Goal: Find specific page/section: Find specific page/section

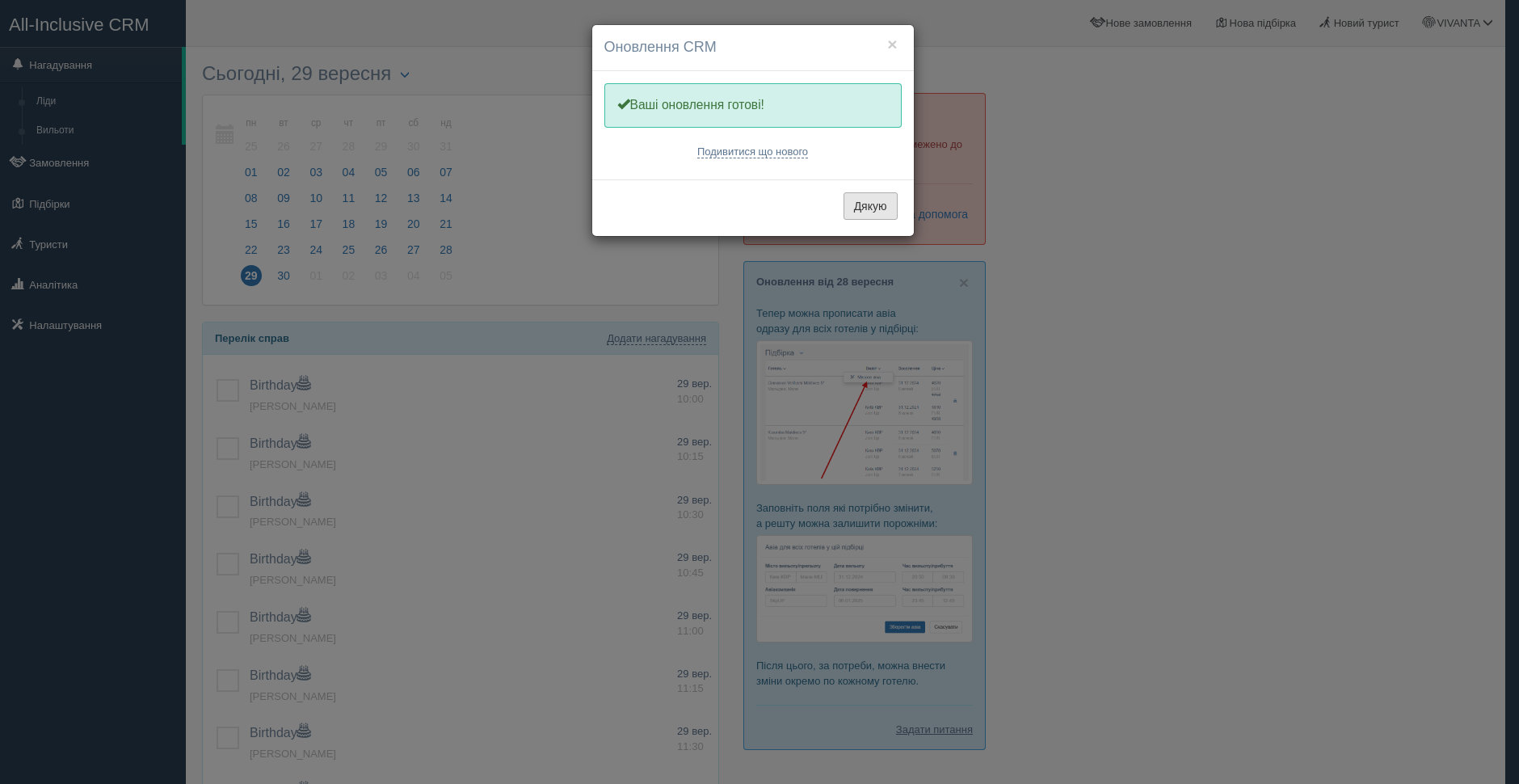
click at [872, 213] on button "Дякую" at bounding box center [871, 206] width 55 height 27
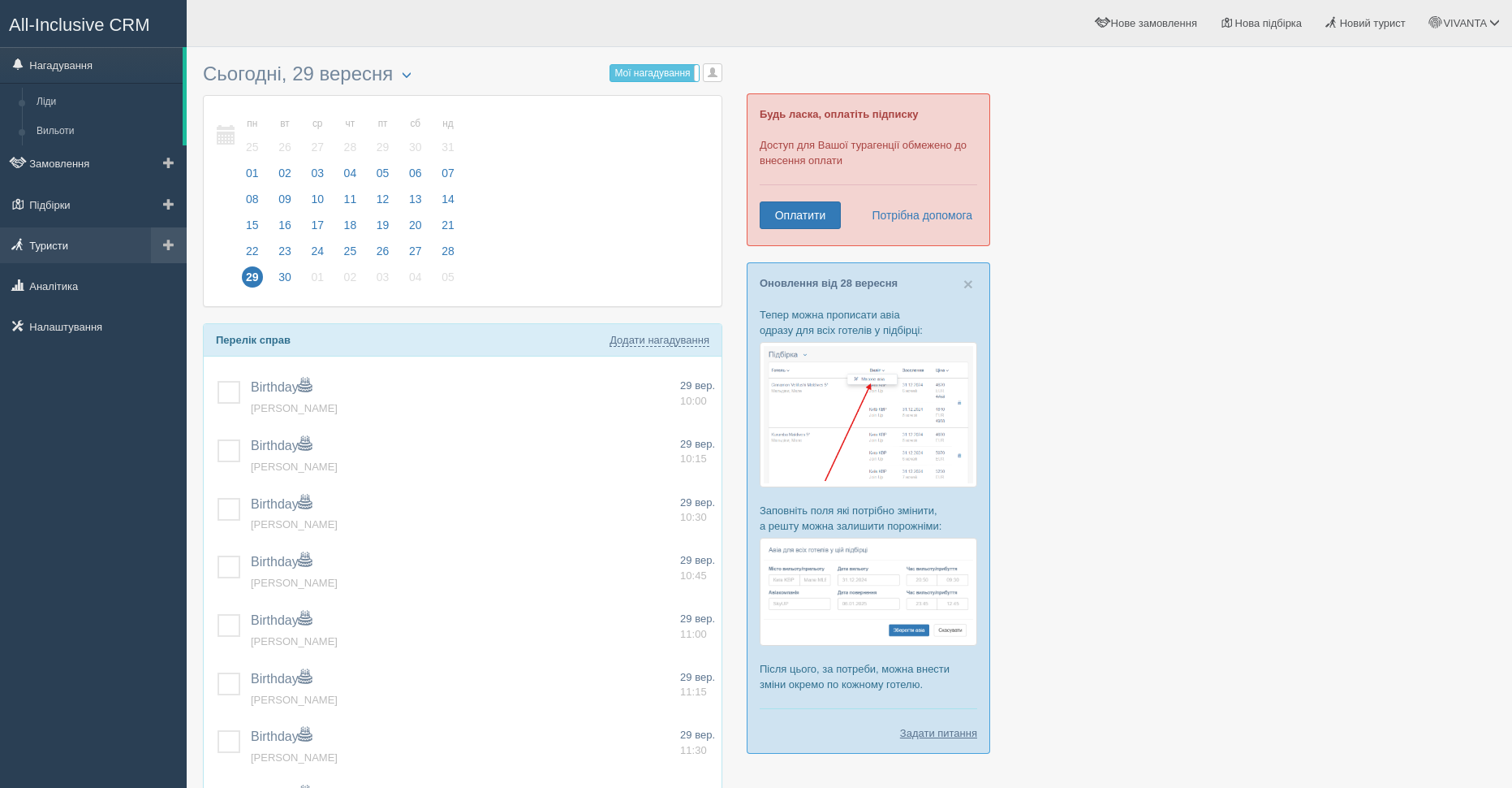
click at [58, 244] on link "Туристи" at bounding box center [93, 245] width 186 height 35
click at [75, 243] on link "Туристи" at bounding box center [93, 245] width 186 height 35
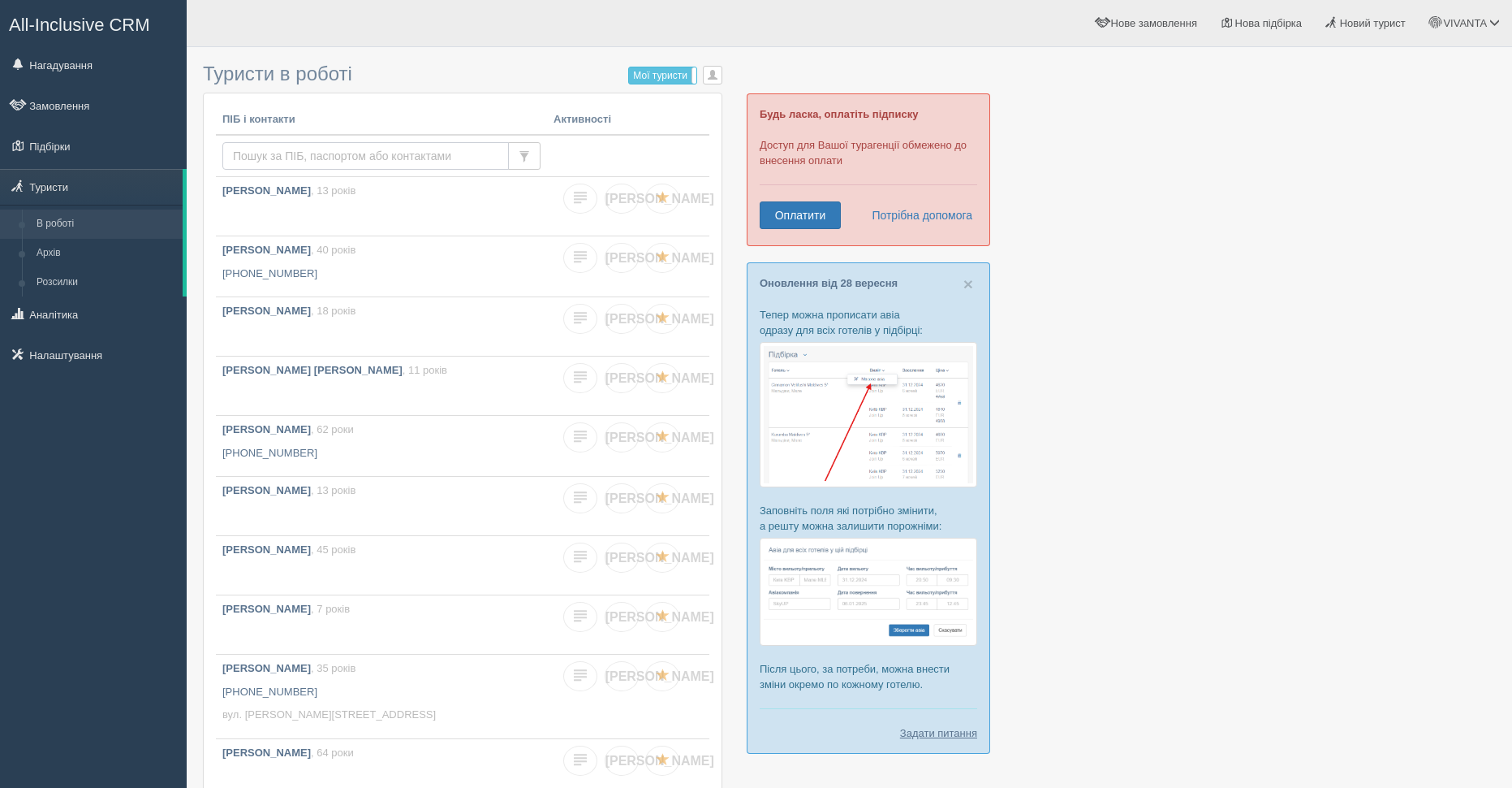
click at [276, 157] on input "text" at bounding box center [366, 155] width 286 height 27
paste input "demyanova"
type input "demyanova"
click at [470, 93] on div "ПІБ і контакти Активності demyanova Усі туристи Усі туристи Є замовлення Є підб…" at bounding box center [463, 499] width 519 height 813
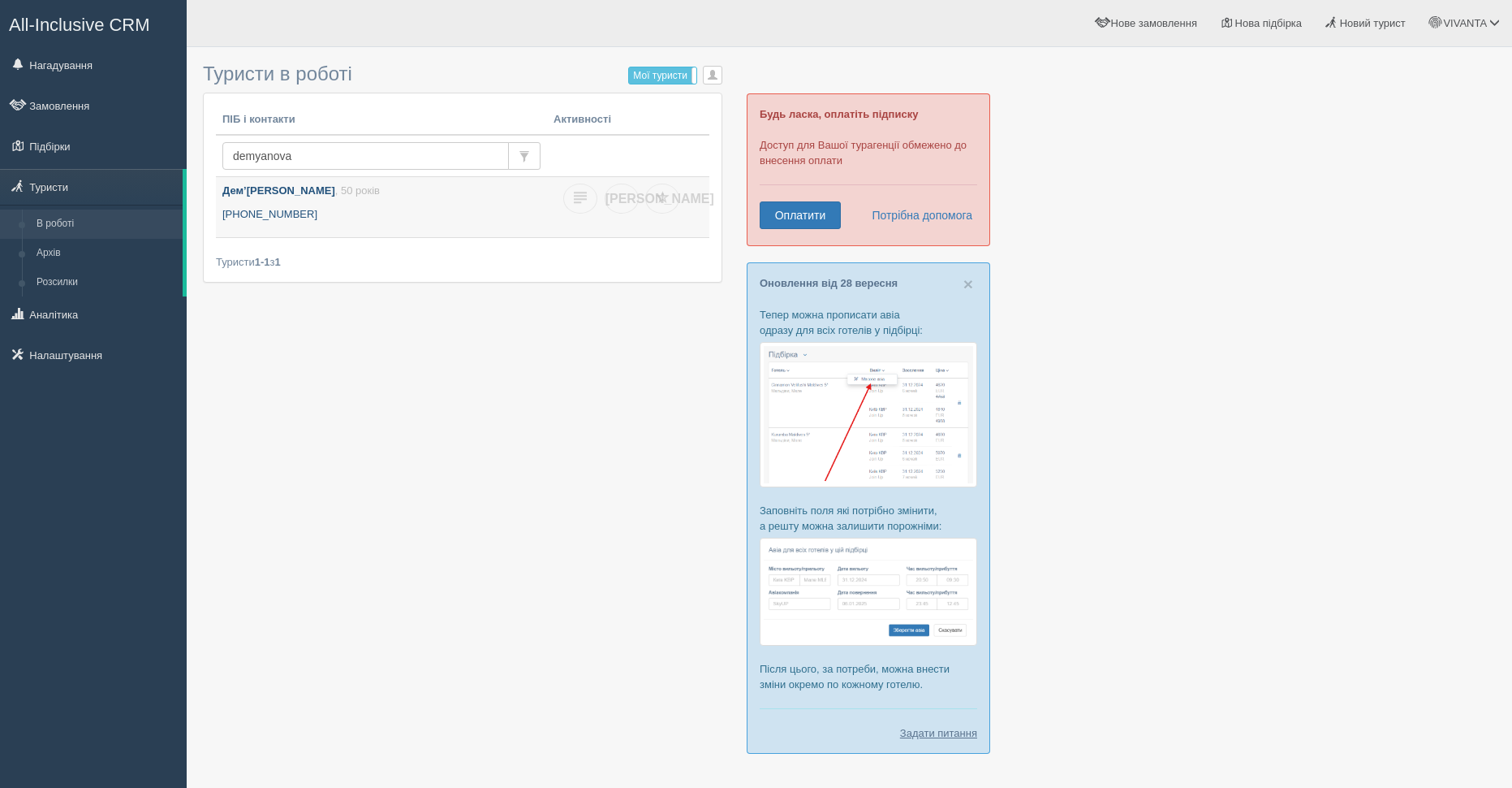
click at [266, 195] on b "Дем’янова Ірина" at bounding box center [279, 191] width 113 height 12
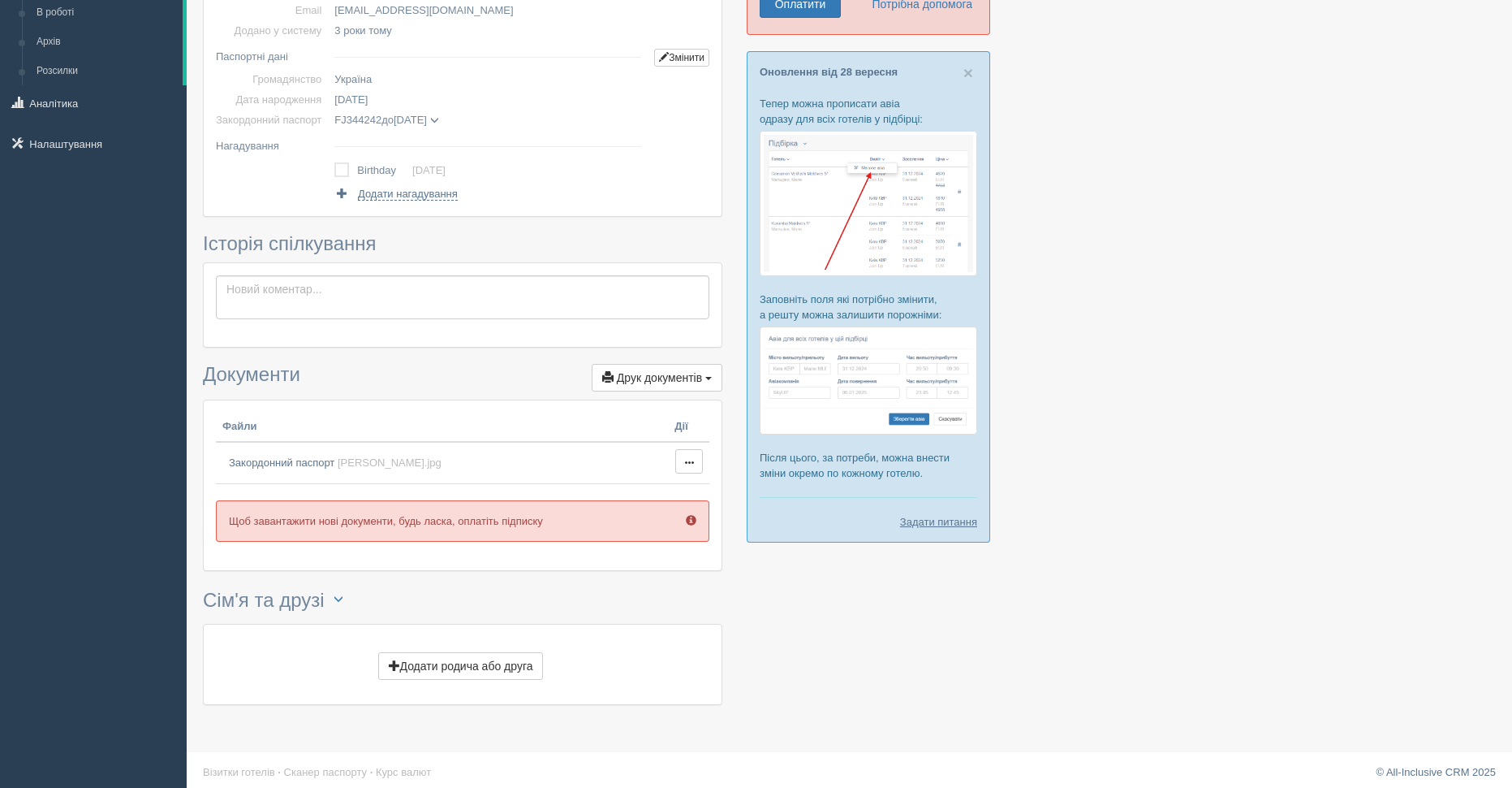
scroll to position [218, 0]
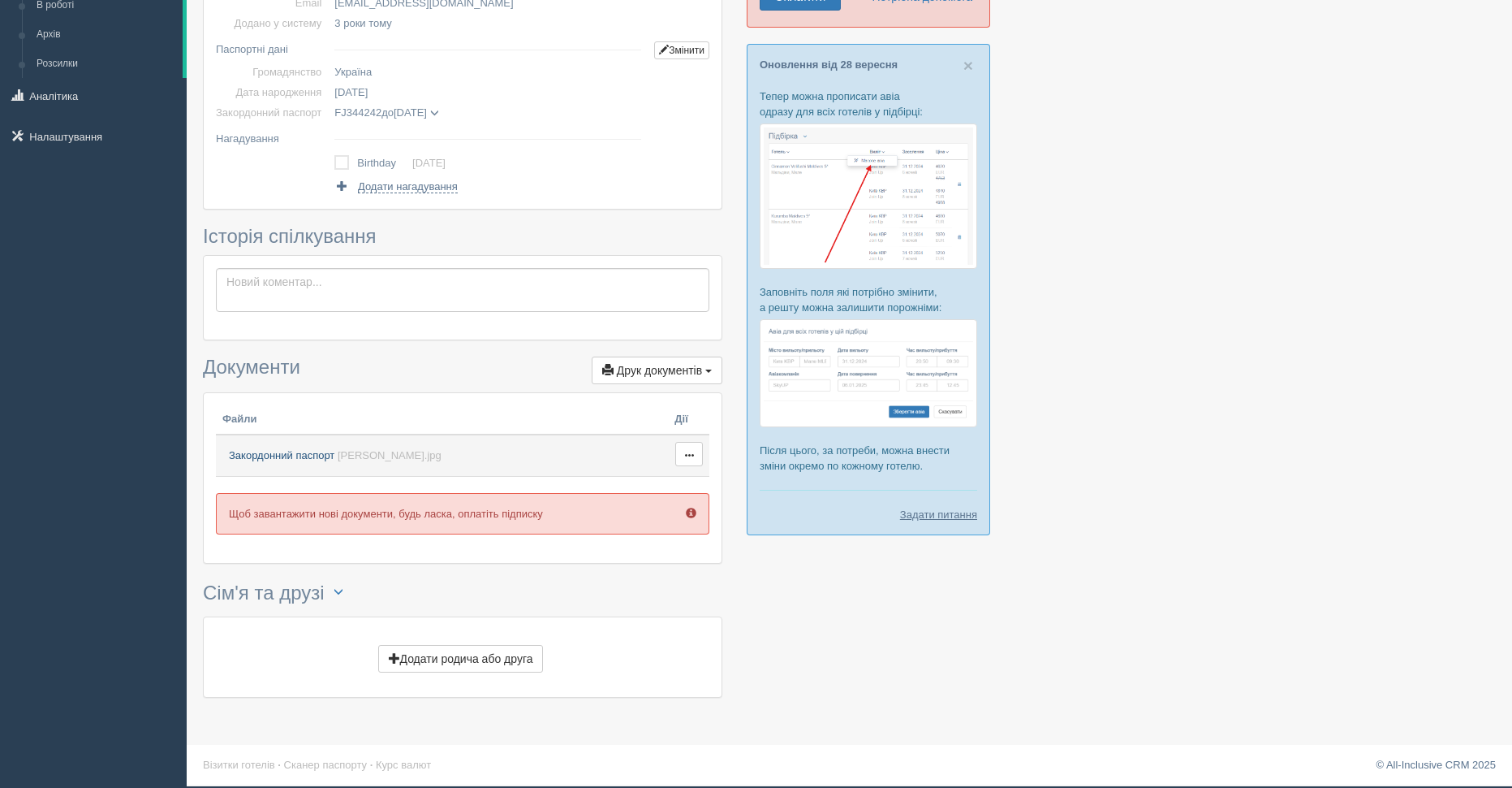
click at [288, 458] on span "Закордонний паспорт" at bounding box center [281, 455] width 105 height 12
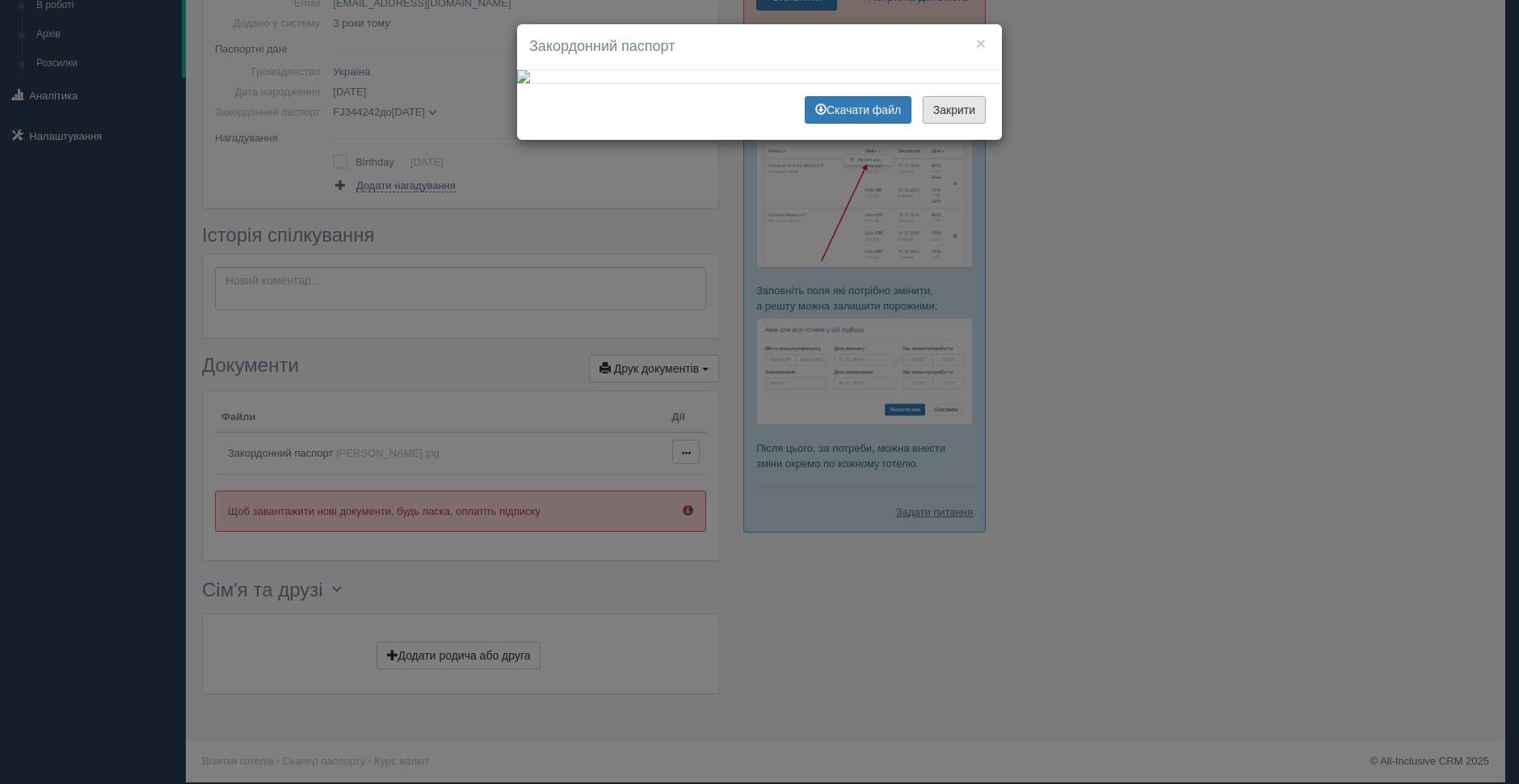
click at [967, 124] on button "Закрити" at bounding box center [955, 109] width 63 height 27
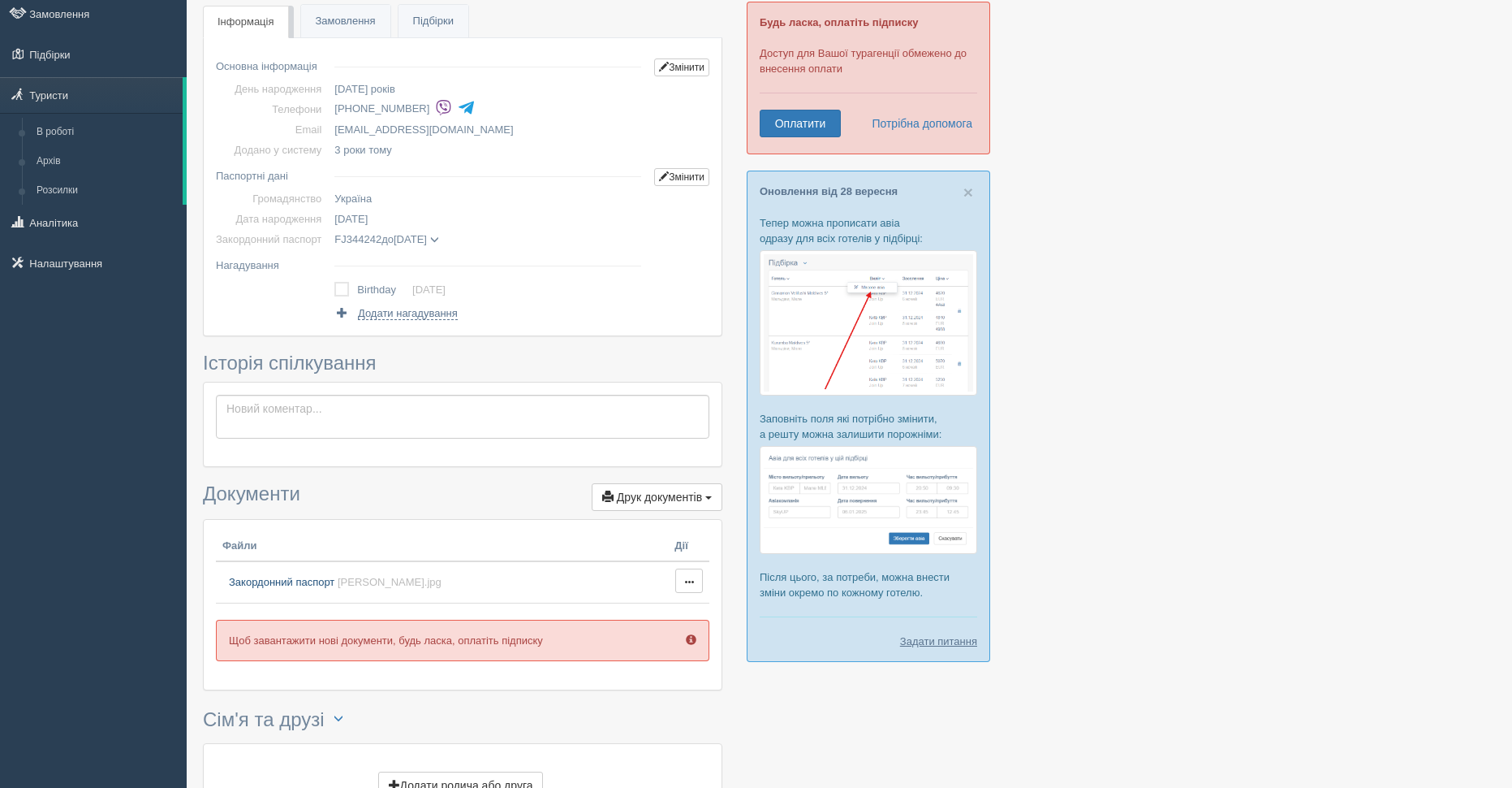
scroll to position [0, 0]
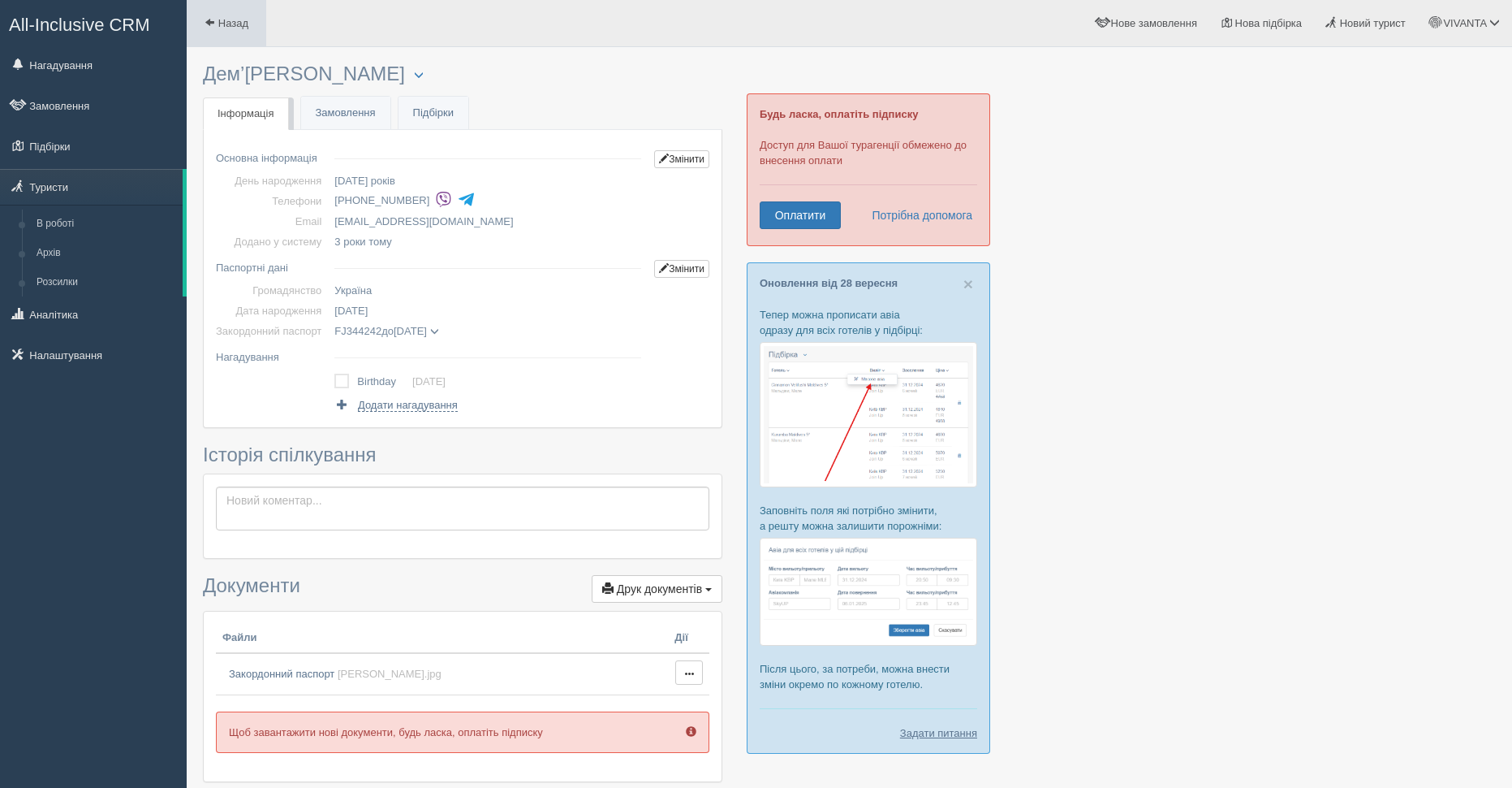
click at [206, 13] on link "Назад" at bounding box center [226, 23] width 79 height 46
click at [216, 19] on link "Назад" at bounding box center [226, 23] width 79 height 46
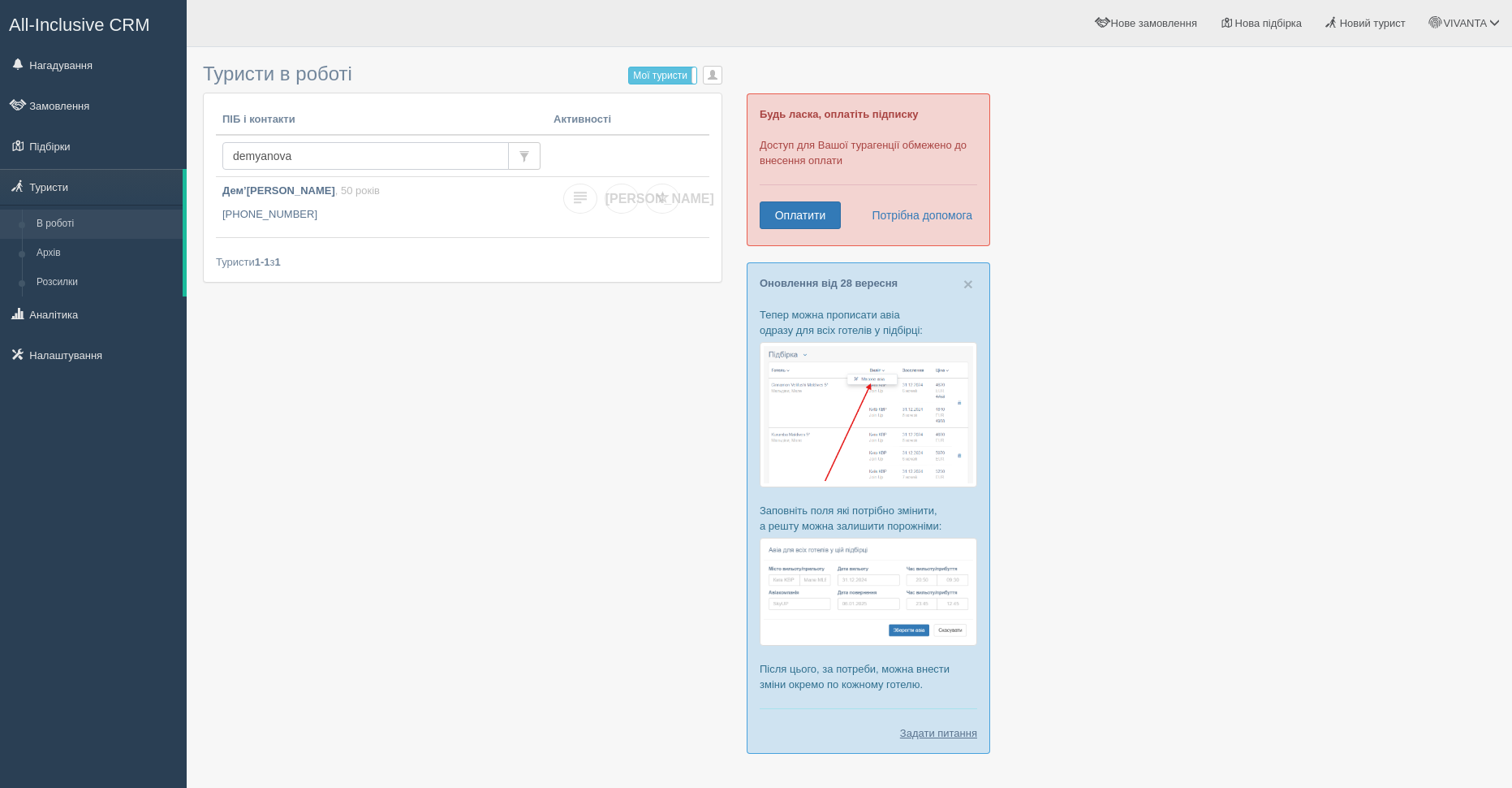
drag, startPoint x: 283, startPoint y: 152, endPoint x: 201, endPoint y: 142, distance: 82.6
click at [201, 142] on div "Туристи в роботі Мої туристи Усі туристи Усі туристи Мої туристи Тетяна Голік П…" at bounding box center [849, 421] width 1326 height 841
type input "д"
type input "Дем’янов [PERSON_NAME]"
click at [281, 191] on b "Дем’янов [PERSON_NAME]" at bounding box center [293, 191] width 141 height 12
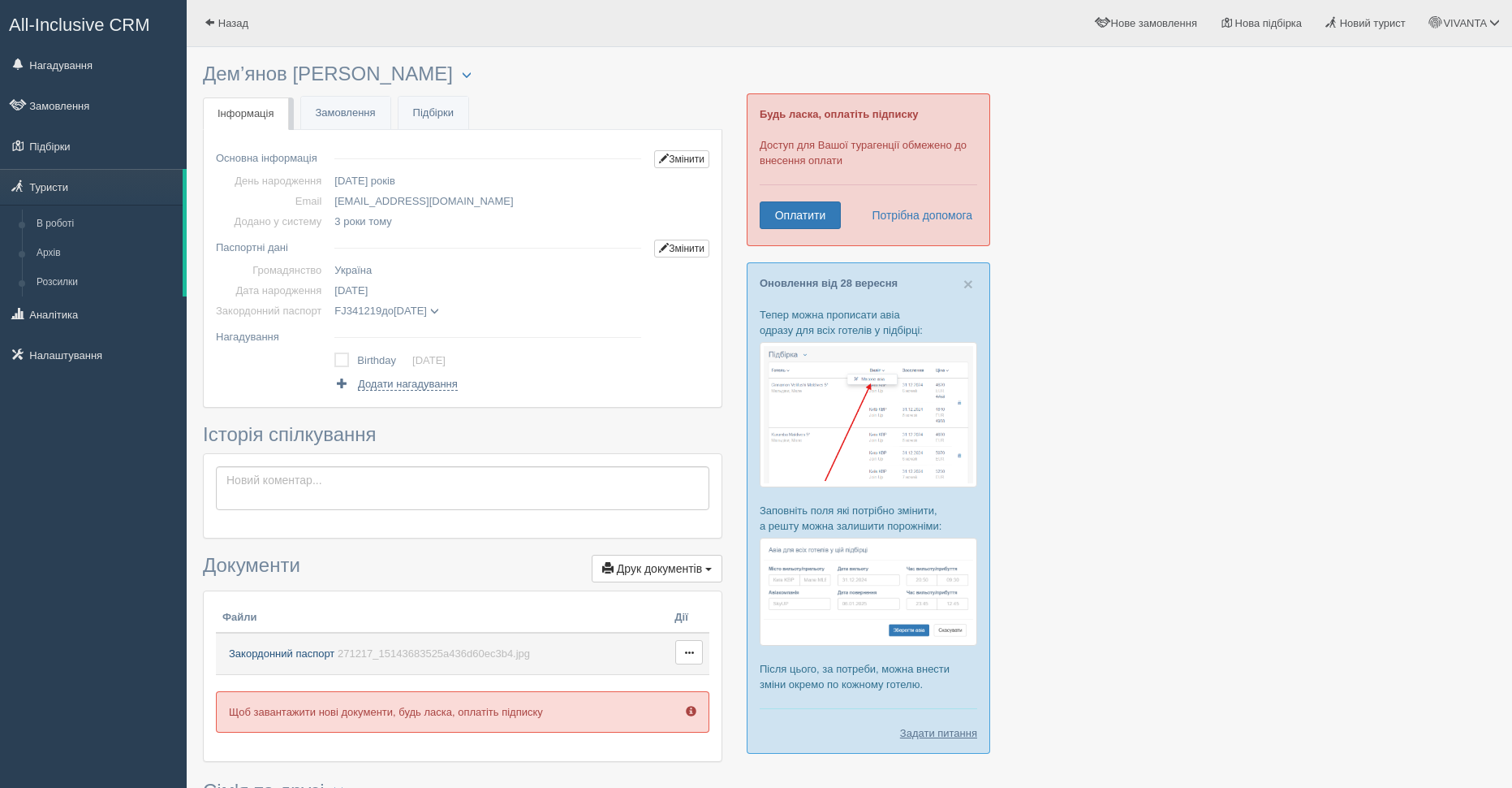
click at [314, 653] on span "Закордонний паспорт" at bounding box center [281, 654] width 105 height 12
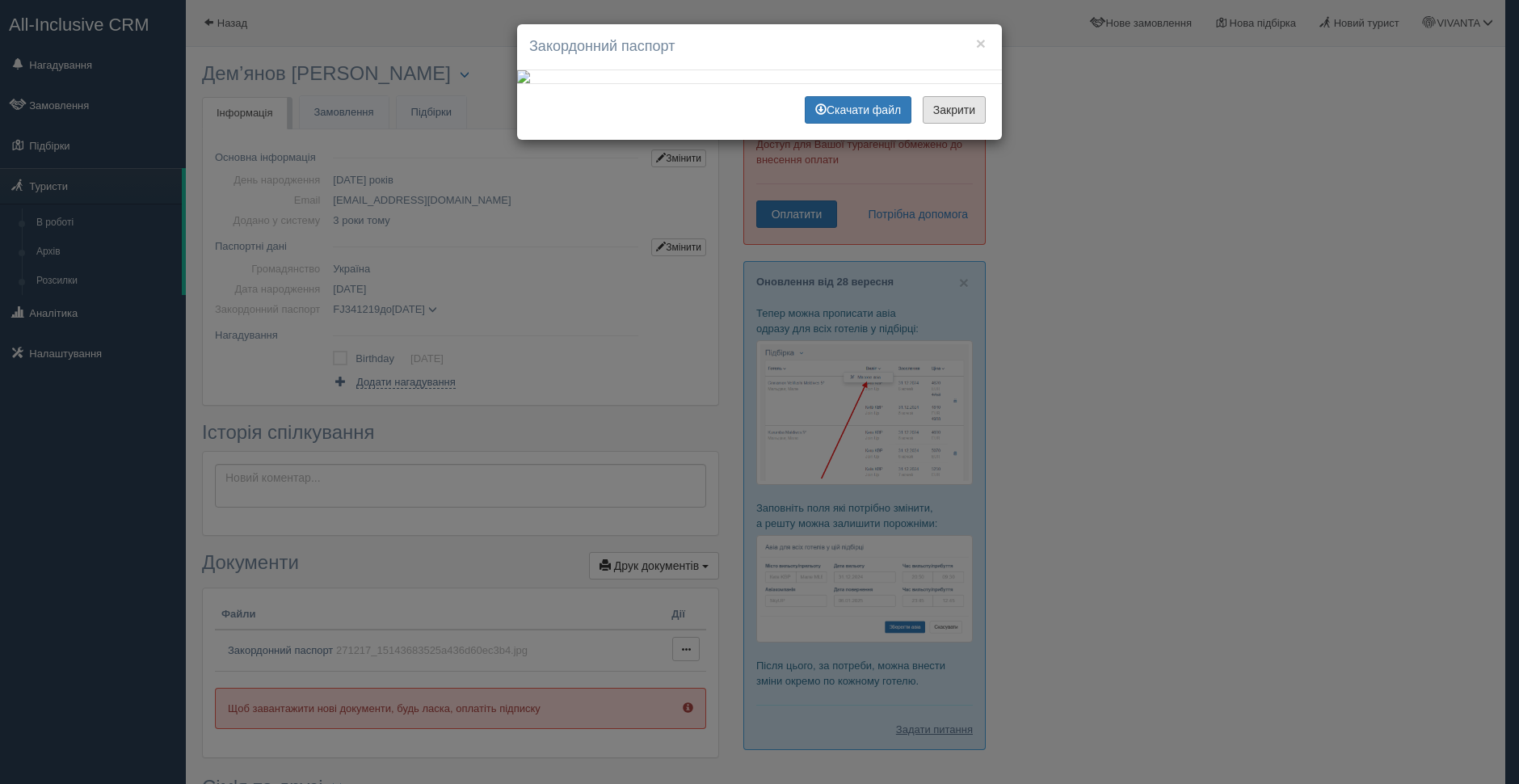
click at [956, 124] on button "Закрити" at bounding box center [955, 109] width 63 height 27
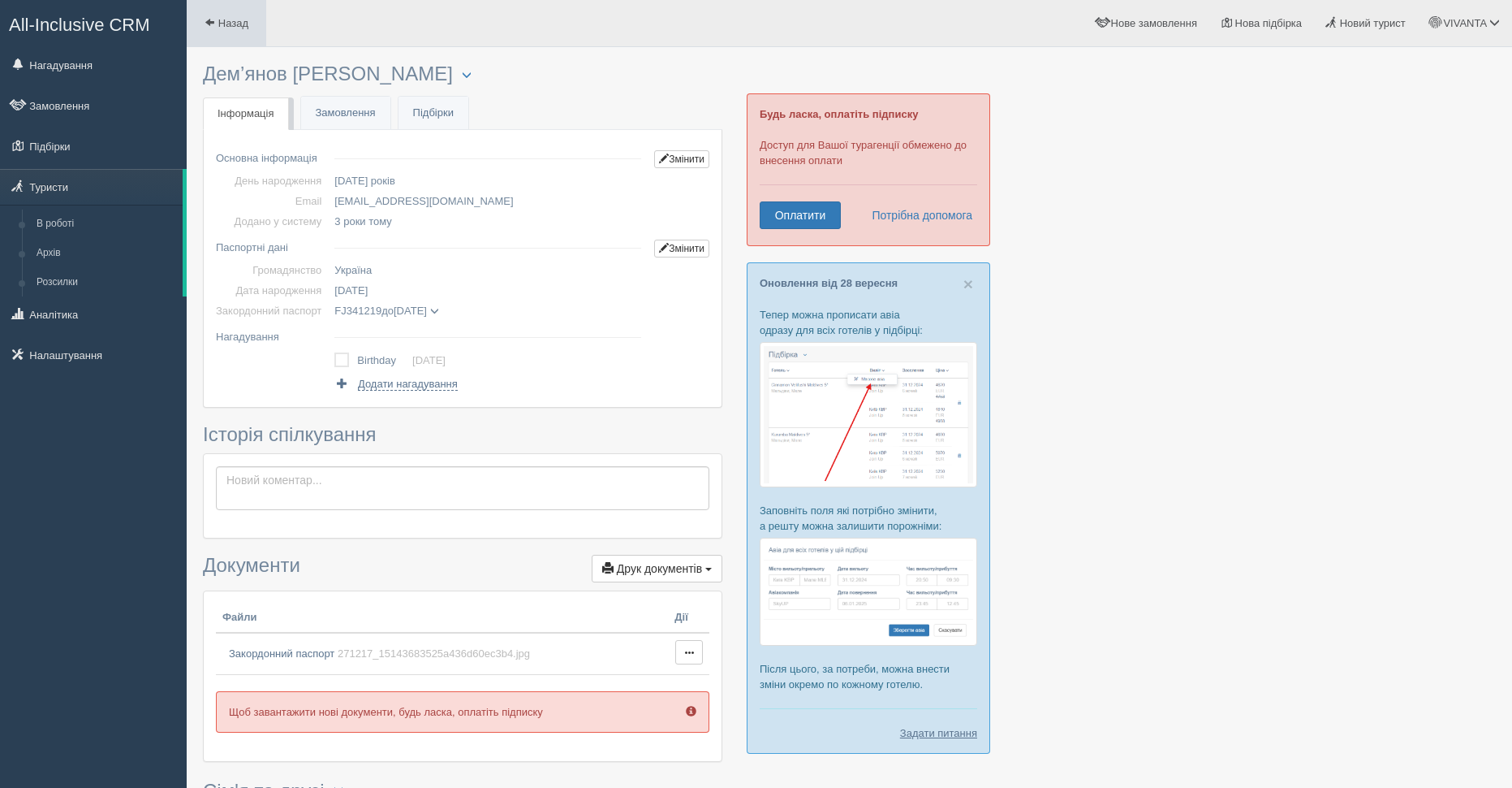
click at [219, 25] on span "Назад" at bounding box center [233, 23] width 30 height 12
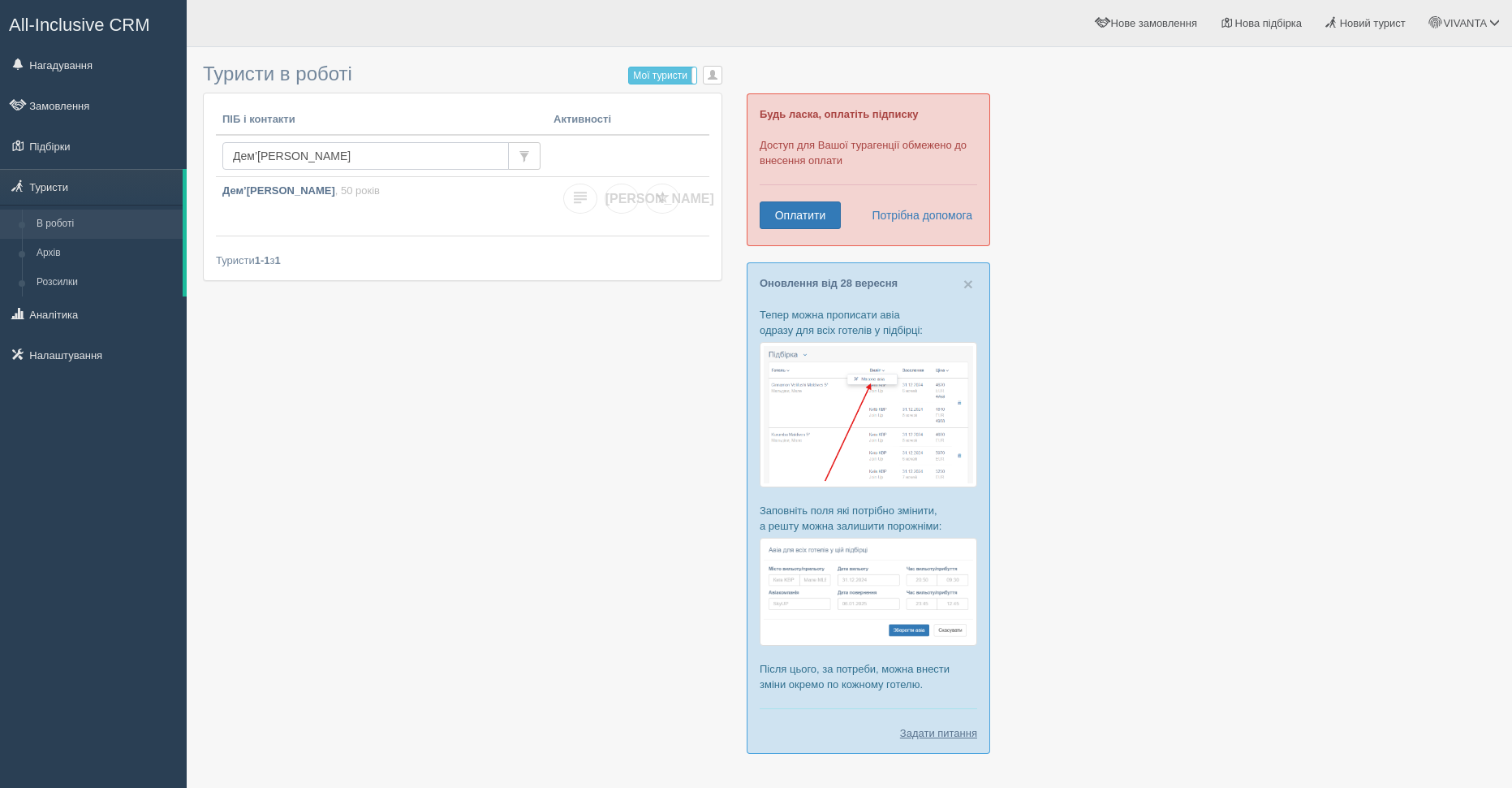
drag, startPoint x: 326, startPoint y: 155, endPoint x: 235, endPoint y: 155, distance: 91.0
click at [235, 155] on input "Дем’янов сергій" at bounding box center [366, 155] width 286 height 27
type input "дроздов"
click at [256, 308] on b "[PERSON_NAME]" at bounding box center [267, 311] width 88 height 12
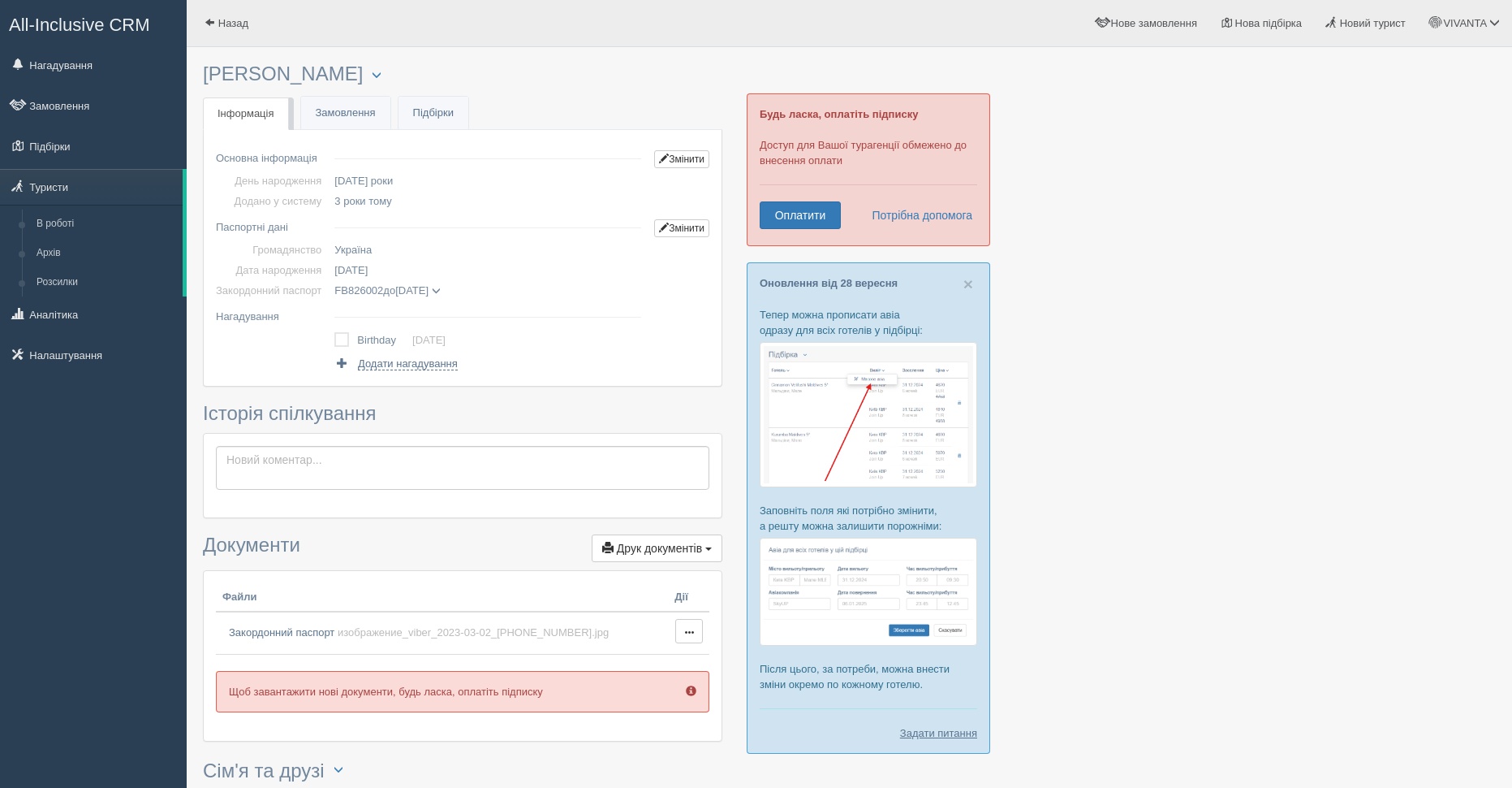
click at [363, 64] on div "Менеджер: VIVANTA Відправити до архіву Взяти в роботу Об'єднати дублікати Видал…" at bounding box center [379, 74] width 32 height 22
click at [372, 70] on span "button" at bounding box center [376, 74] width 10 height 10
click at [496, 95] on div "× Туриста відправлено до архіву × Туриста взято у роботу [PERSON_NAME] Менеджер…" at bounding box center [463, 509] width 519 height 909
click at [347, 107] on link "Замовлення" at bounding box center [345, 113] width 89 height 34
